Goal: Transaction & Acquisition: Purchase product/service

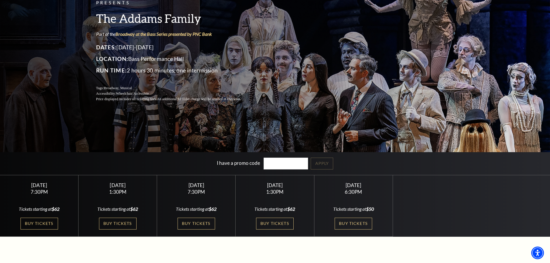
scroll to position [58, 0]
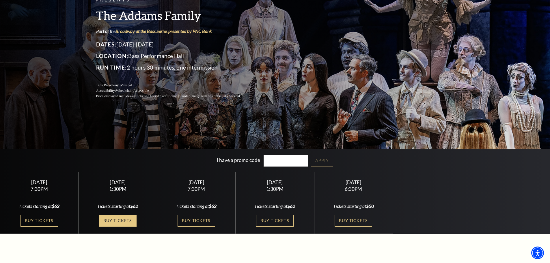
click at [117, 221] on link "Buy Tickets" at bounding box center [118, 221] width 38 height 12
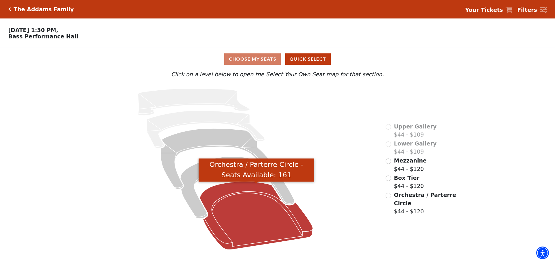
click at [247, 206] on icon "Orchestra / Parterre Circle - Seats Available: 161" at bounding box center [256, 216] width 113 height 68
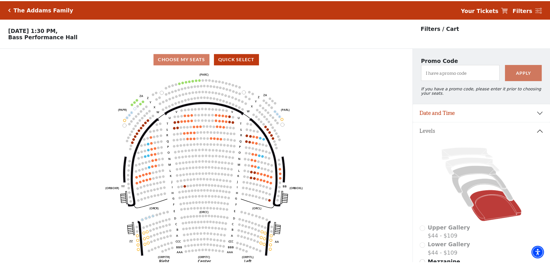
scroll to position [27, 0]
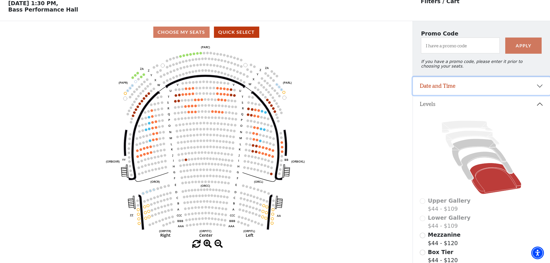
click at [480, 90] on button "Date and Time" at bounding box center [481, 86] width 137 height 18
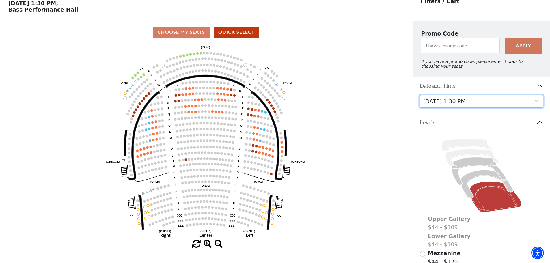
click at [488, 107] on select "[DATE] 7:30 PM [DATE] 1:30 PM [DATE] 7:30 PM [DATE] 1:30 PM [DATE] 6:30 PM" at bounding box center [482, 101] width 124 height 13
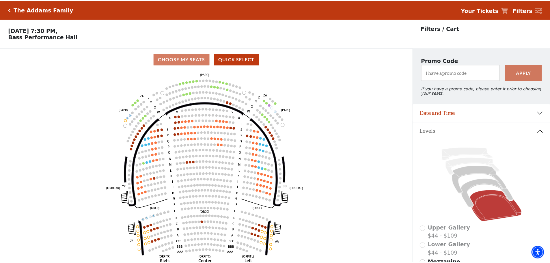
scroll to position [27, 0]
